Goal: Task Accomplishment & Management: Use online tool/utility

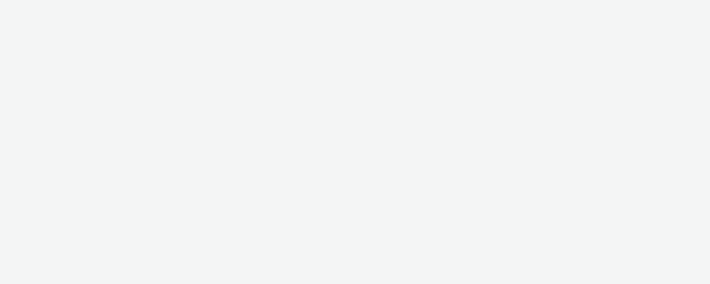
select select "9614867a-aaca-4d23-b8ca-8c27b2e0fa2e"
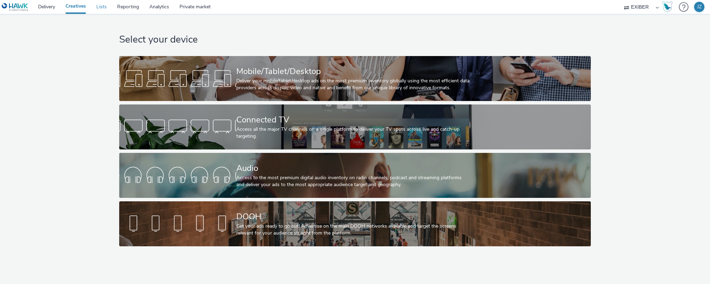
click at [99, 6] on link "Lists" at bounding box center [101, 7] width 21 height 14
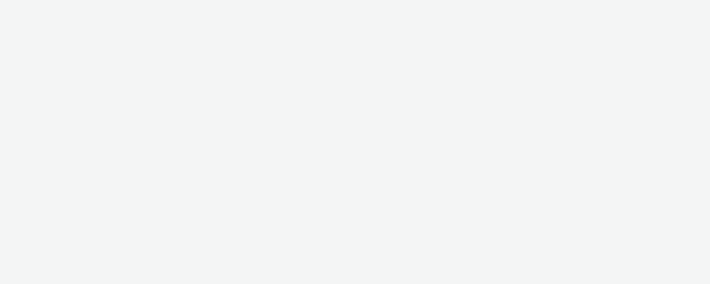
select select "9614867a-aaca-4d23-b8ca-8c27b2e0fa2e"
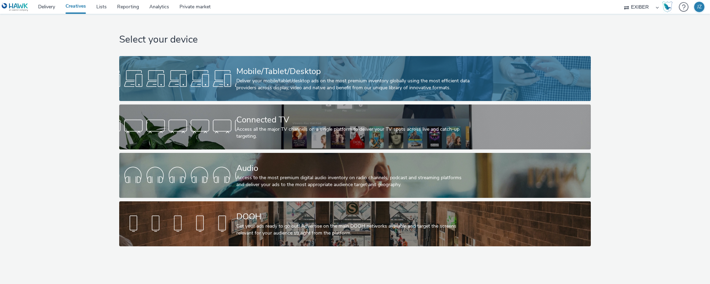
click at [226, 69] on div at bounding box center [177, 79] width 117 height 22
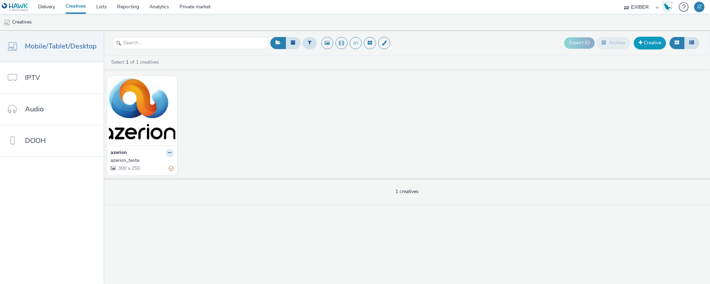
click at [656, 42] on link "Creative" at bounding box center [650, 43] width 32 height 12
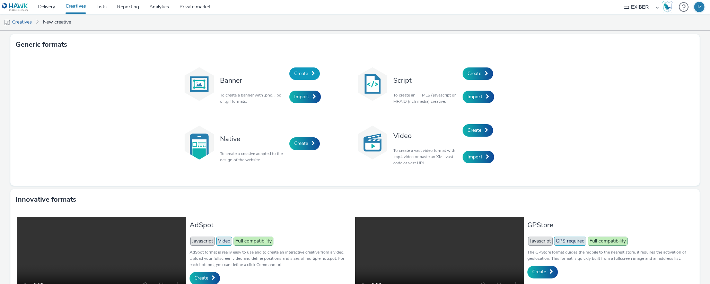
click at [298, 72] on span "Create" at bounding box center [301, 73] width 14 height 7
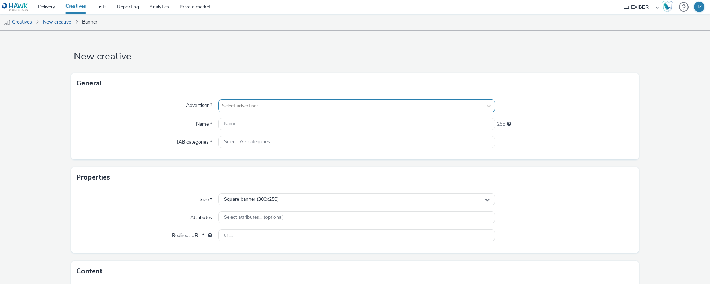
click at [263, 106] on div at bounding box center [350, 106] width 256 height 8
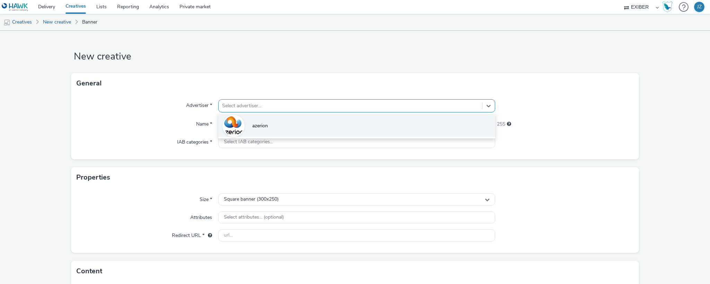
click at [265, 127] on span "azerion" at bounding box center [260, 126] width 16 height 7
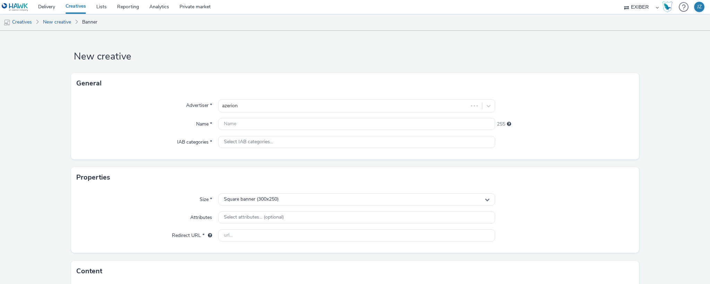
click at [173, 98] on div "Advertiser * azerion Name * 255 IAB categories * Select IAB categories..." at bounding box center [355, 127] width 568 height 66
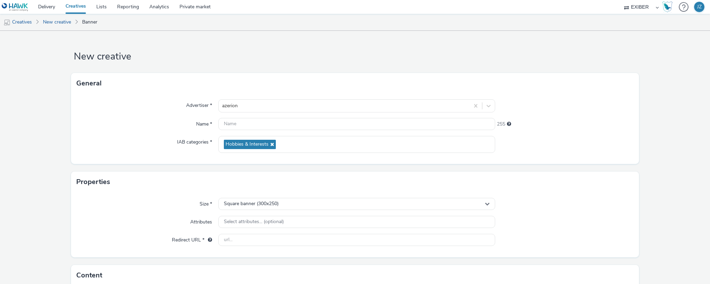
scroll to position [52, 0]
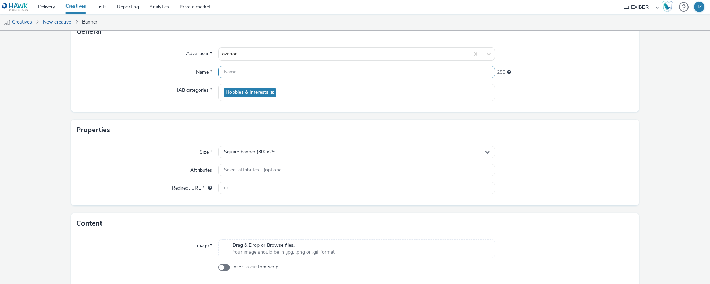
click at [252, 70] on input "text" at bounding box center [356, 72] width 277 height 12
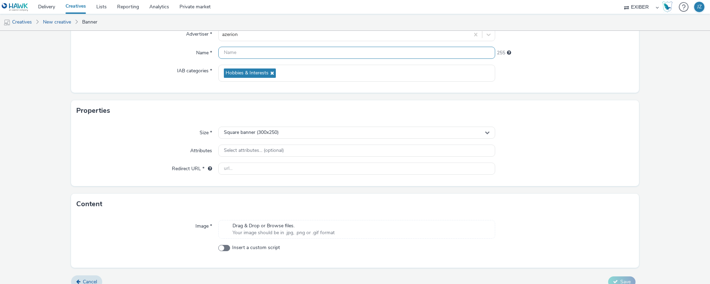
scroll to position [81, 0]
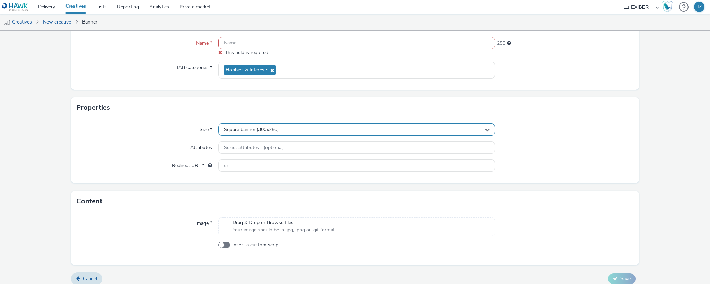
click at [247, 124] on div "Square banner (300x250)" at bounding box center [356, 130] width 277 height 12
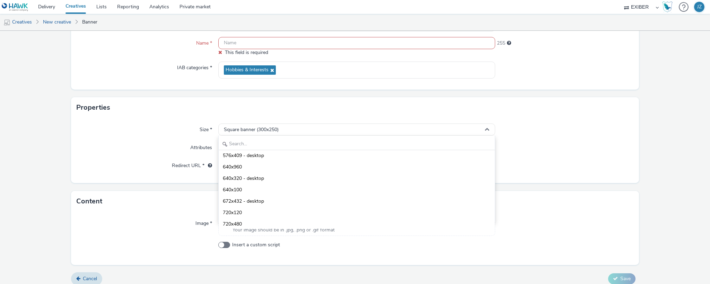
scroll to position [0, 0]
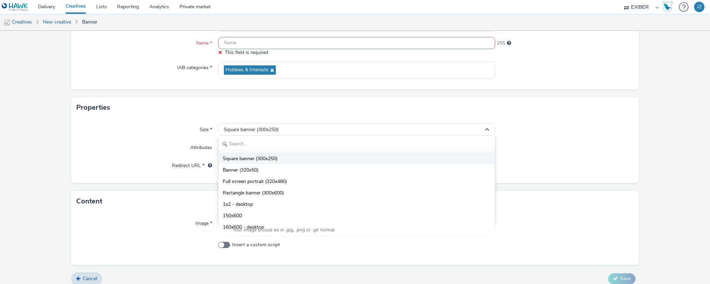
click at [252, 159] on span "Square banner (300x250)" at bounding box center [250, 159] width 55 height 7
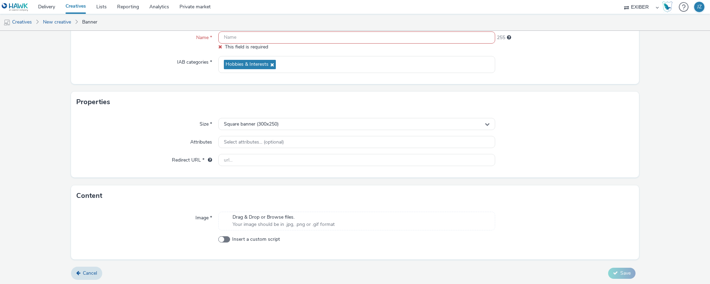
scroll to position [88, 0]
click at [86, 269] on span "Cancel" at bounding box center [90, 272] width 14 height 7
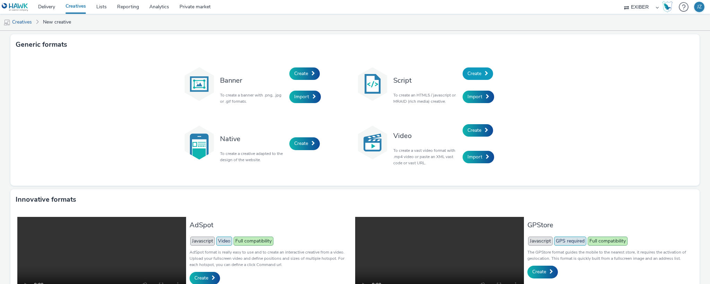
click at [462, 72] on link "Create" at bounding box center [477, 74] width 30 height 12
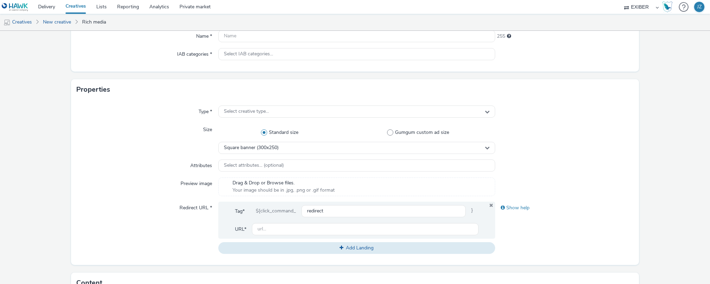
scroll to position [104, 0]
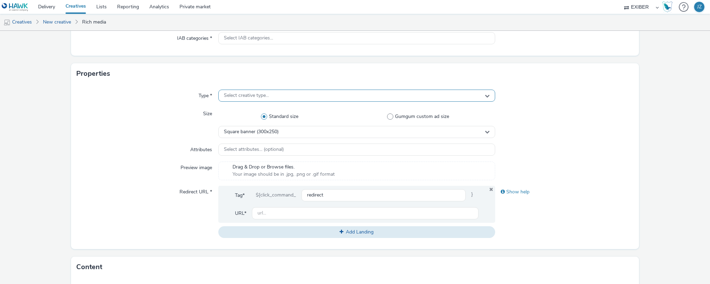
click at [248, 96] on span "Select creative type..." at bounding box center [246, 96] width 45 height 6
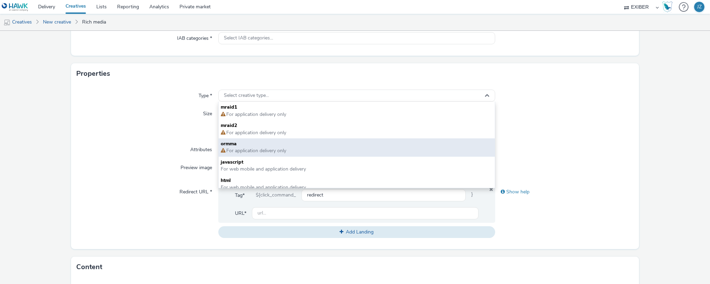
scroll to position [5, 0]
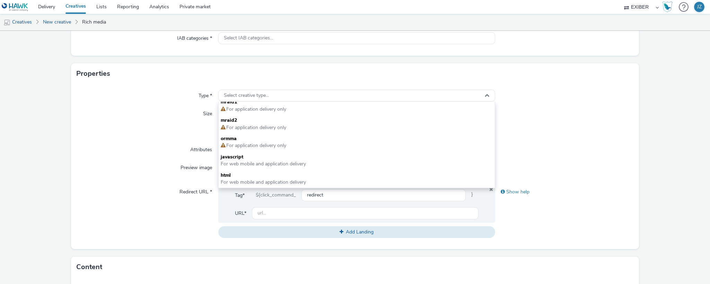
click at [139, 120] on div "Size" at bounding box center [148, 123] width 142 height 30
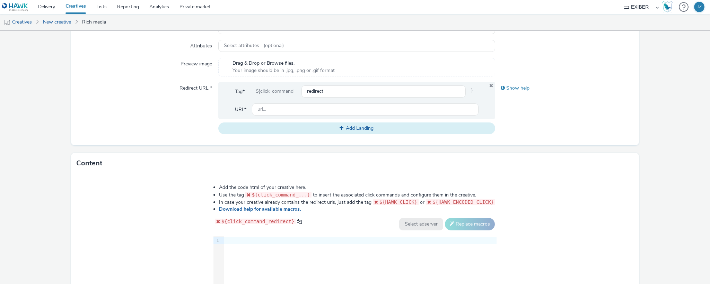
scroll to position [260, 0]
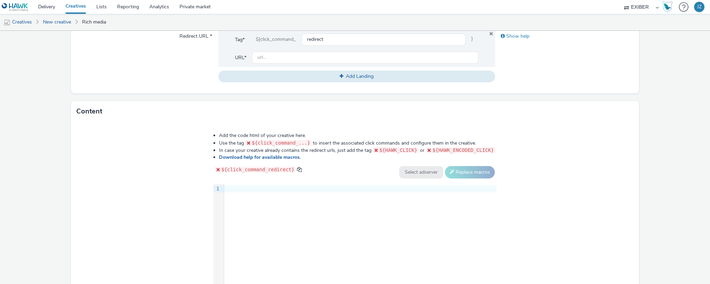
click at [291, 223] on div "9 1 ›" at bounding box center [354, 236] width 283 height 104
click at [165, 179] on div "Add the code html of your creative here. Use the tag ${click_command_...} to in…" at bounding box center [355, 215] width 568 height 187
drag, startPoint x: 385, startPoint y: 148, endPoint x: 414, endPoint y: 148, distance: 28.8
click at [414, 148] on span "${HAWK_CLICK}" at bounding box center [398, 151] width 38 height 6
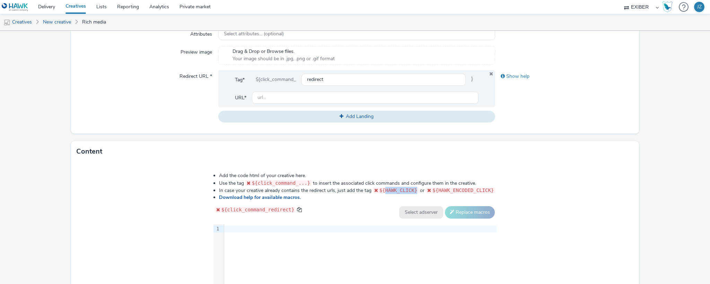
scroll to position [310, 0]
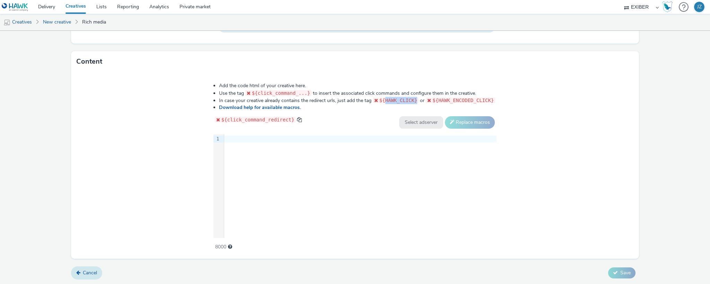
click at [76, 271] on icon at bounding box center [78, 273] width 4 height 5
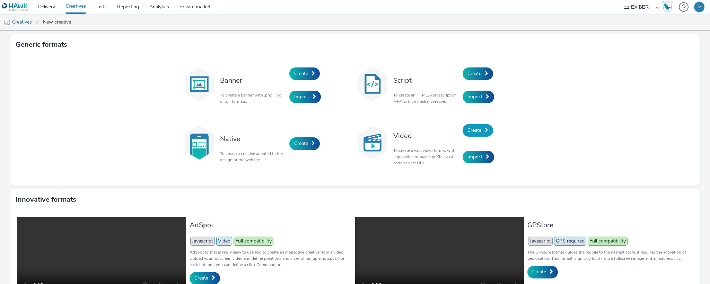
click at [485, 131] on span at bounding box center [486, 130] width 3 height 5
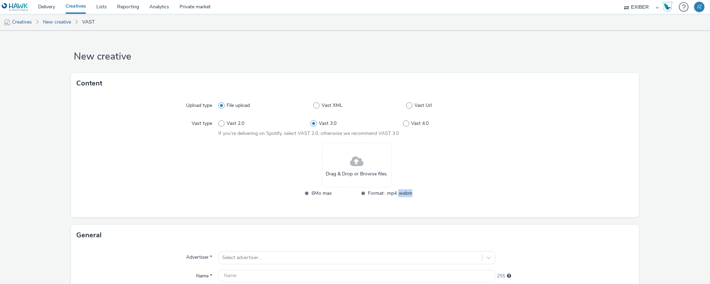
drag, startPoint x: 394, startPoint y: 196, endPoint x: 408, endPoint y: 192, distance: 14.7
click at [408, 192] on span "Format: .mp4 .webm" at bounding box center [390, 193] width 44 height 8
drag, startPoint x: 443, startPoint y: 202, endPoint x: 314, endPoint y: 208, distance: 129.0
click at [443, 202] on div "Drag & Drop or Browse files. 6Mo max Format: .mp4 .webm" at bounding box center [356, 175] width 277 height 64
drag, startPoint x: 310, startPoint y: 194, endPoint x: 339, endPoint y: 193, distance: 29.1
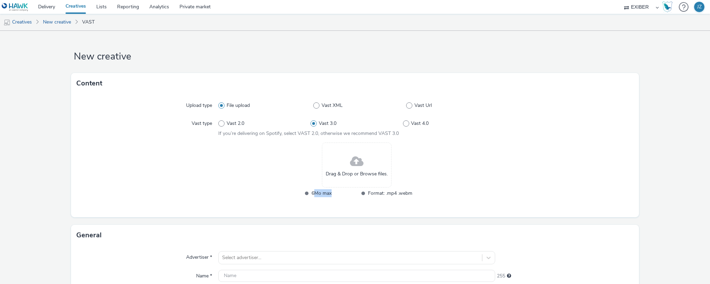
click at [339, 193] on span "6Mo max" at bounding box center [333, 193] width 44 height 8
click at [339, 192] on span "6Mo max" at bounding box center [333, 193] width 44 height 8
click at [53, 21] on link "New creative" at bounding box center [56, 22] width 35 height 17
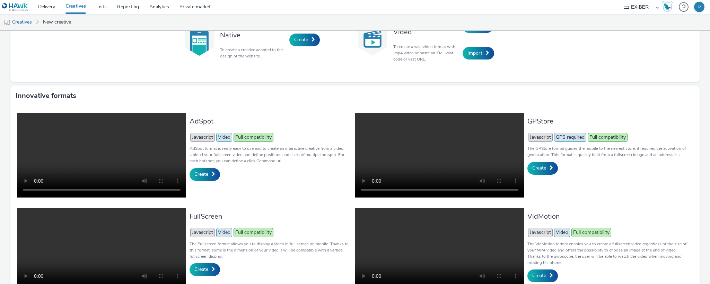
scroll to position [153, 0]
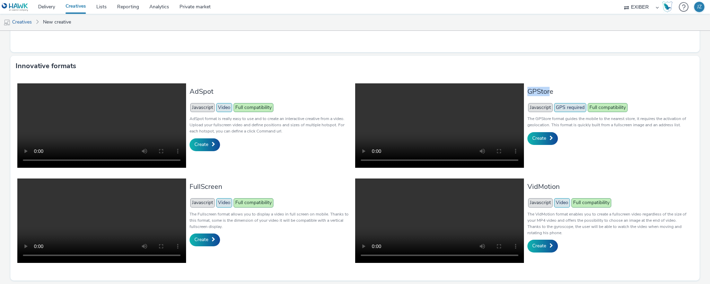
drag, startPoint x: 522, startPoint y: 70, endPoint x: 544, endPoint y: 71, distance: 21.8
click at [544, 87] on h3 "GPStore" at bounding box center [608, 91] width 162 height 9
click at [340, 56] on div "Innovative formats" at bounding box center [354, 66] width 689 height 21
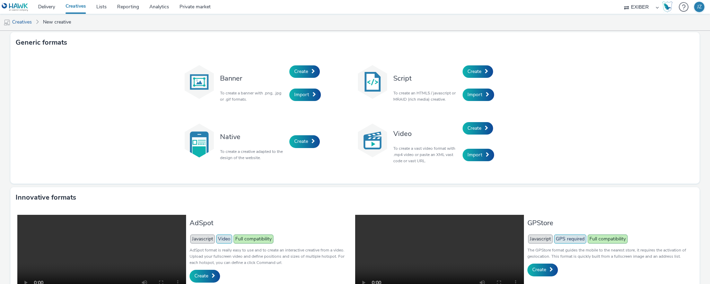
scroll to position [0, 0]
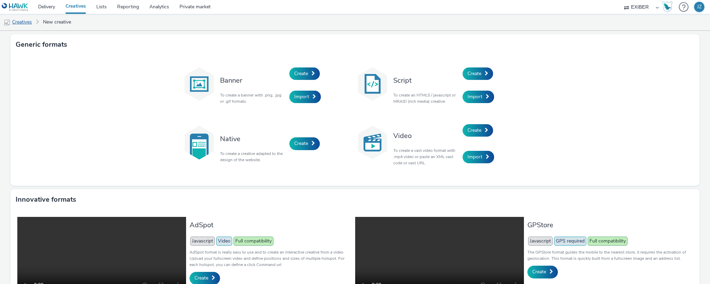
click at [30, 23] on link "Creatives" at bounding box center [17, 22] width 35 height 17
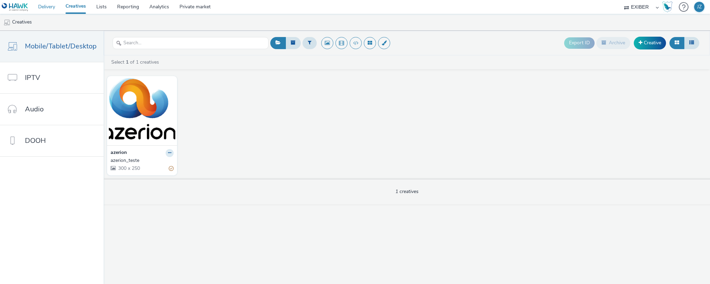
click at [44, 8] on link "Delivery" at bounding box center [46, 7] width 27 height 14
